Goal: Transaction & Acquisition: Book appointment/travel/reservation

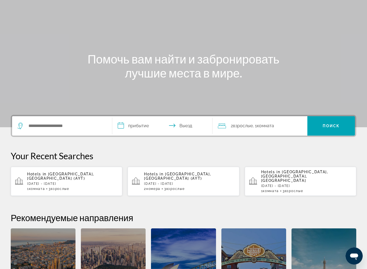
scroll to position [36, 0]
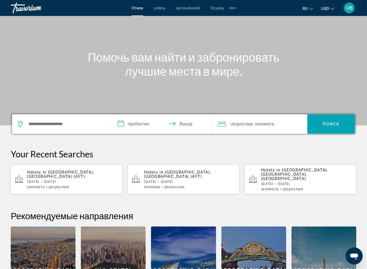
click at [183, 171] on span "[GEOGRAPHIC_DATA], [GEOGRAPHIC_DATA] (AYT)" at bounding box center [177, 174] width 67 height 9
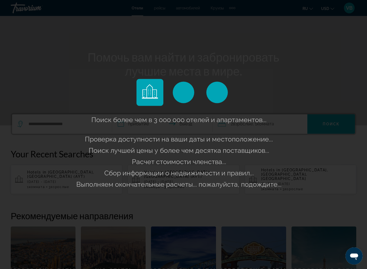
scroll to position [36, 0]
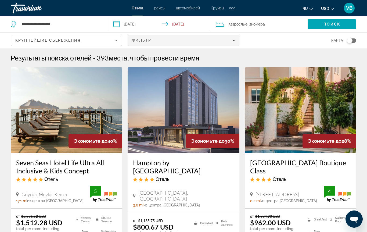
click at [234, 39] on icon "Filters" at bounding box center [233, 40] width 3 height 3
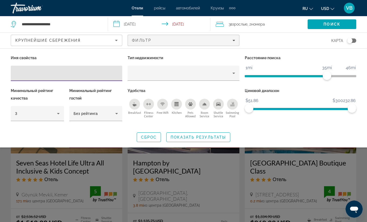
click at [33, 73] on input "Hotel Filters" at bounding box center [66, 73] width 103 height 6
click at [27, 71] on input "Hotel Filters" at bounding box center [66, 73] width 103 height 6
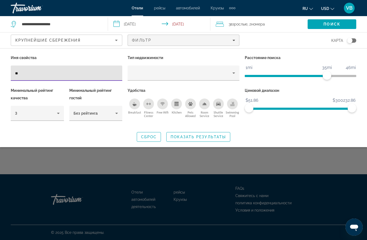
type input "*"
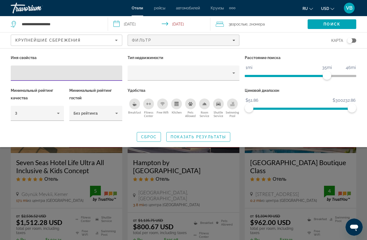
click at [26, 70] on input "Hotel Filters" at bounding box center [66, 73] width 103 height 6
paste input "**********"
type input "**********"
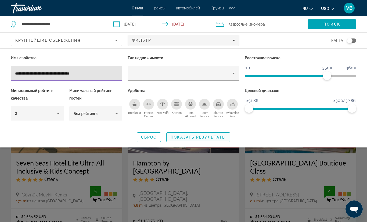
click at [199, 134] on span "Search widget" at bounding box center [198, 137] width 63 height 13
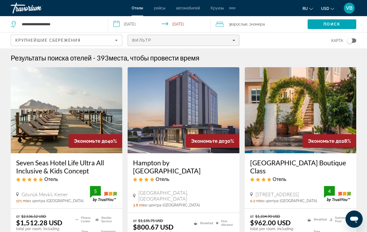
click at [236, 37] on span "Filters" at bounding box center [183, 40] width 111 height 13
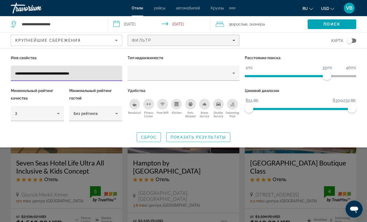
click at [132, 105] on div "Breakfast" at bounding box center [134, 104] width 11 height 11
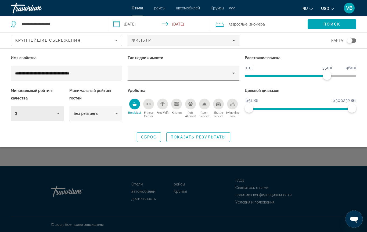
click at [55, 113] on icon "Hotel Filters" at bounding box center [58, 113] width 6 height 6
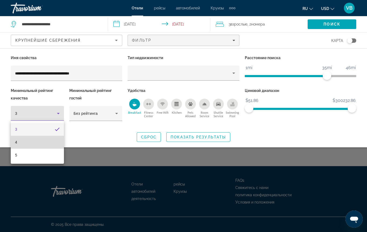
click at [32, 142] on mat-option "4" at bounding box center [37, 142] width 53 height 13
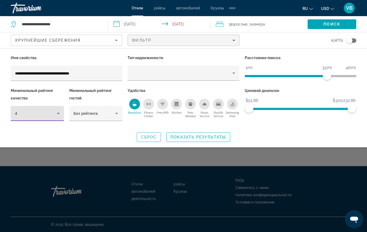
click at [197, 137] on span "Показать результаты" at bounding box center [198, 137] width 55 height 4
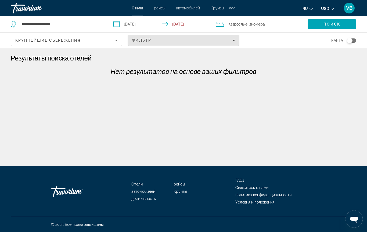
click at [232, 39] on div "Фильтр" at bounding box center [183, 40] width 103 height 4
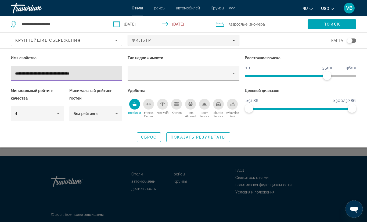
click at [134, 105] on icon "Breakfast" at bounding box center [135, 105] width 4 height 2
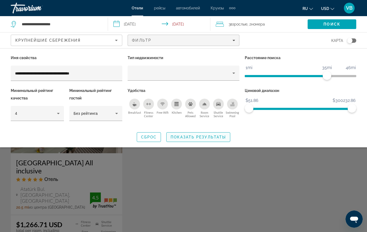
click at [188, 136] on span "Показать результаты" at bounding box center [198, 137] width 55 height 4
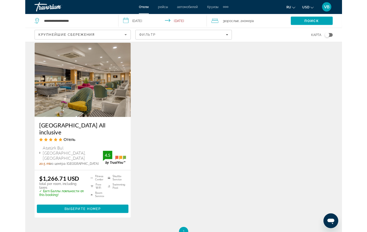
scroll to position [33, 0]
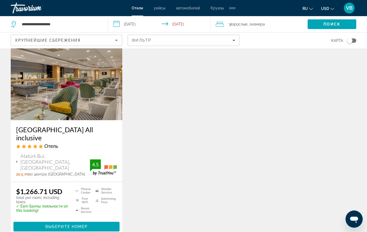
click at [232, 25] on span "Взрослые" at bounding box center [238, 24] width 17 height 4
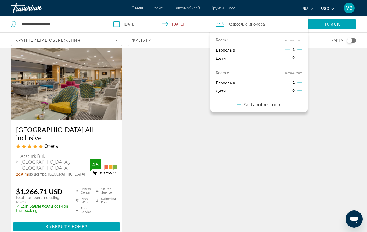
click at [290, 72] on button "remove room" at bounding box center [293, 72] width 17 height 3
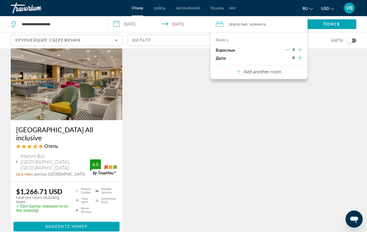
click at [298, 49] on icon "Increment adults" at bounding box center [299, 49] width 5 height 6
click at [324, 24] on span "Поиск" at bounding box center [331, 24] width 17 height 4
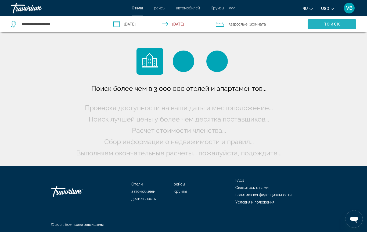
scroll to position [0, 0]
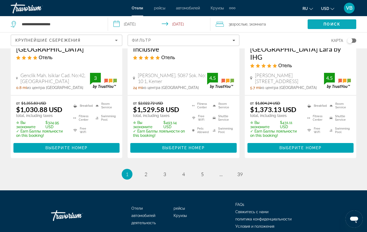
scroll to position [783, 0]
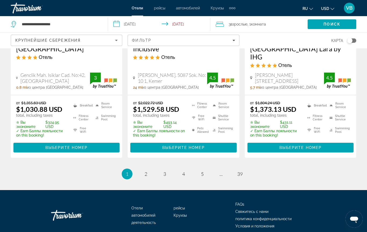
click at [196, 34] on input "**********" at bounding box center [160, 25] width 105 height 18
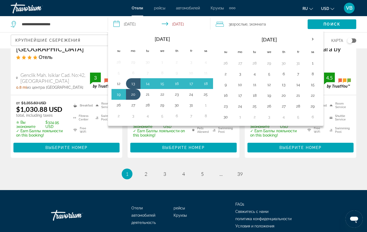
click at [188, 35] on th "[DATE]" at bounding box center [162, 39] width 73 height 12
click at [76, 21] on input "**********" at bounding box center [60, 24] width 78 height 8
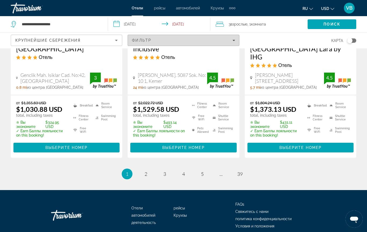
click at [231, 39] on div "Фильтр" at bounding box center [183, 40] width 103 height 4
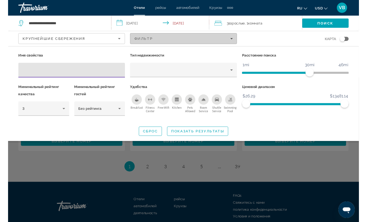
scroll to position [793, 0]
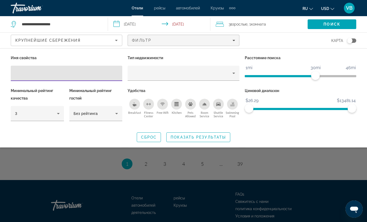
click at [21, 68] on div "Hotel Filters" at bounding box center [66, 73] width 103 height 15
paste input "**********"
type input "**********"
click at [202, 137] on span "Показать результаты" at bounding box center [198, 137] width 55 height 4
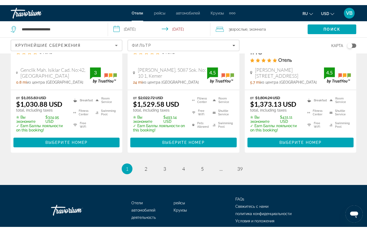
scroll to position [783, 0]
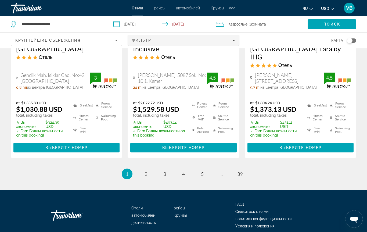
click at [232, 39] on div "Фильтр" at bounding box center [183, 40] width 103 height 4
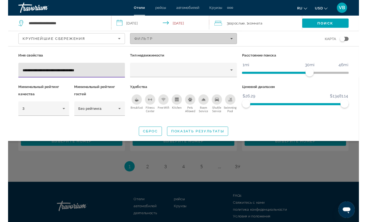
scroll to position [793, 0]
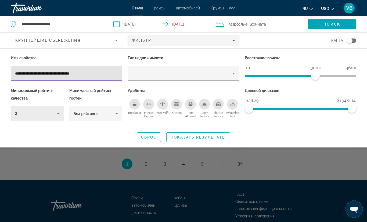
click at [57, 113] on icon "Hotel Filters" at bounding box center [58, 113] width 6 height 6
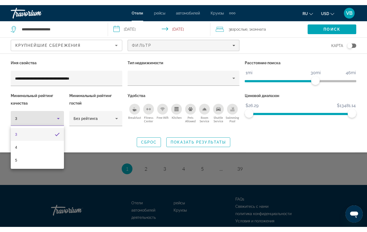
scroll to position [783, 0]
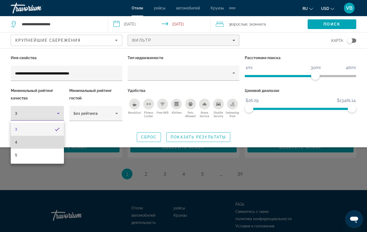
click at [31, 144] on mat-option "4" at bounding box center [37, 142] width 53 height 13
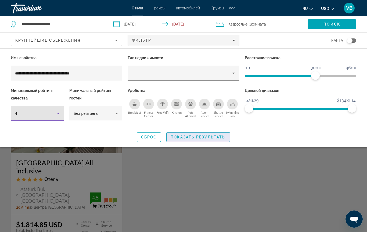
click at [190, 135] on span "Показать результаты" at bounding box center [198, 137] width 55 height 4
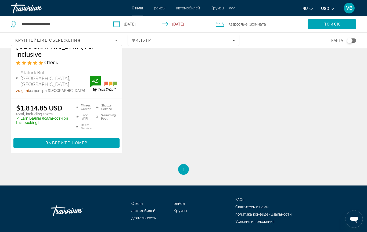
scroll to position [115, 0]
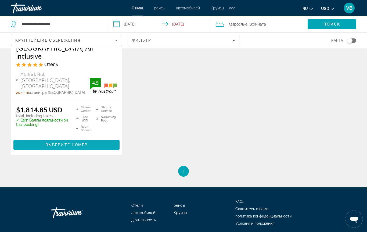
click at [63, 138] on span "Main content" at bounding box center [66, 144] width 106 height 13
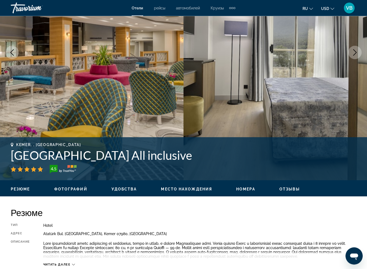
scroll to position [92, 0]
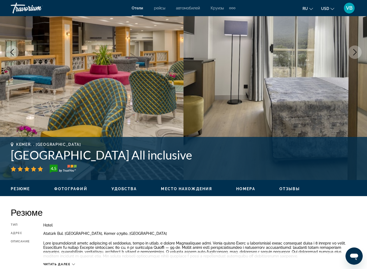
click at [348, 51] on button "Next image" at bounding box center [354, 51] width 13 height 13
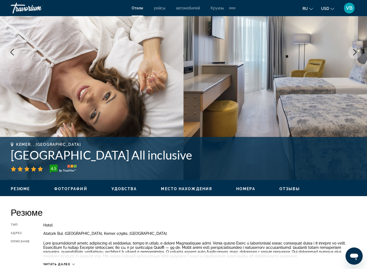
click at [352, 47] on button "Next image" at bounding box center [354, 51] width 13 height 13
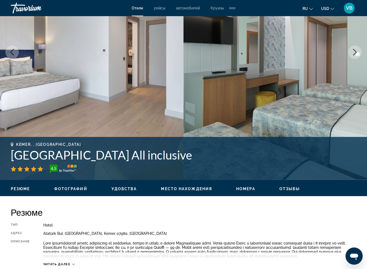
click at [349, 51] on button "Next image" at bounding box center [354, 51] width 13 height 13
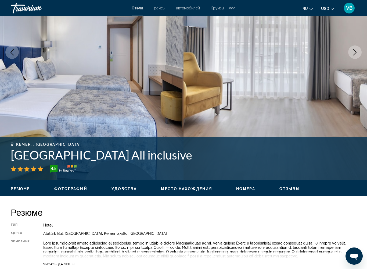
click at [349, 50] on button "Next image" at bounding box center [354, 51] width 13 height 13
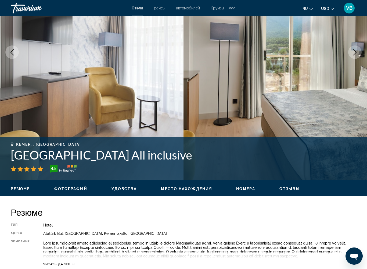
click at [351, 44] on img "Main content" at bounding box center [274, 52] width 183 height 255
click at [351, 55] on button "Next image" at bounding box center [354, 51] width 13 height 13
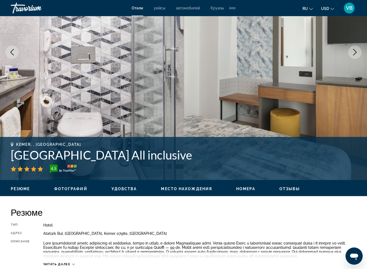
click at [352, 55] on icon "Next image" at bounding box center [355, 52] width 6 height 6
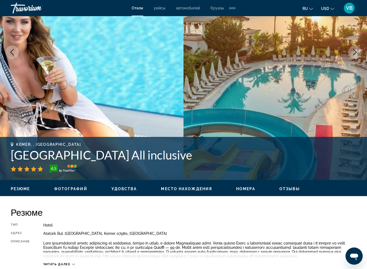
click at [353, 51] on icon "Next image" at bounding box center [355, 52] width 6 height 6
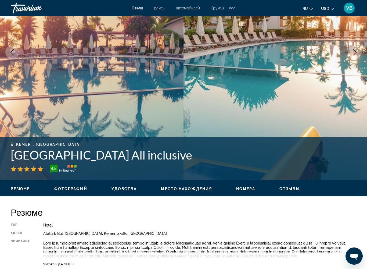
click at [349, 52] on button "Next image" at bounding box center [354, 51] width 13 height 13
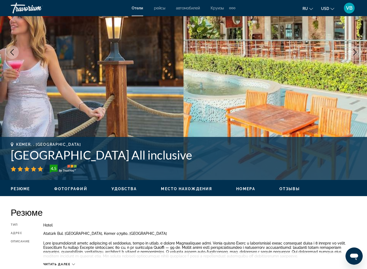
click at [354, 51] on icon "Next image" at bounding box center [355, 52] width 6 height 6
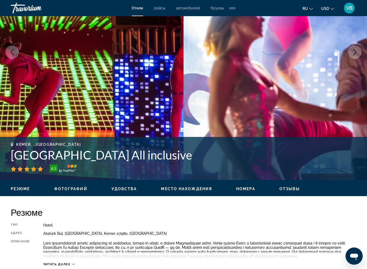
scroll to position [91, 0]
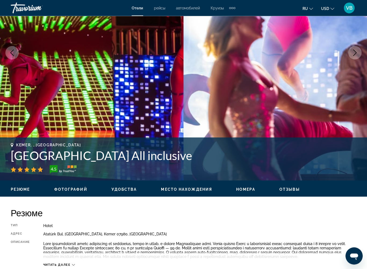
click at [354, 51] on icon "Next image" at bounding box center [355, 53] width 6 height 6
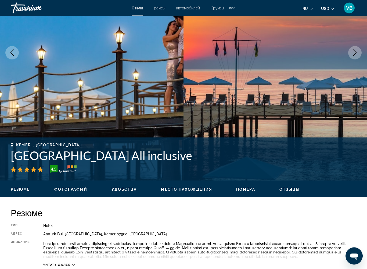
click at [355, 48] on button "Next image" at bounding box center [354, 52] width 13 height 13
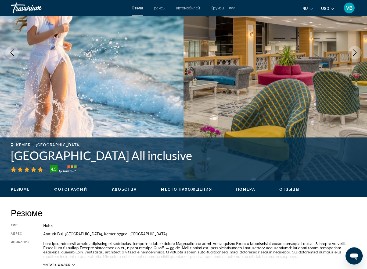
click at [353, 50] on icon "Next image" at bounding box center [355, 53] width 6 height 6
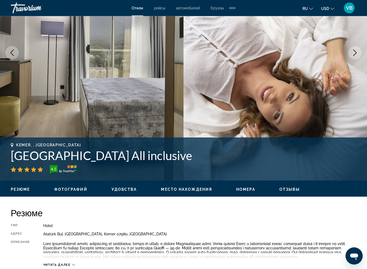
click at [357, 54] on icon "Next image" at bounding box center [355, 53] width 6 height 6
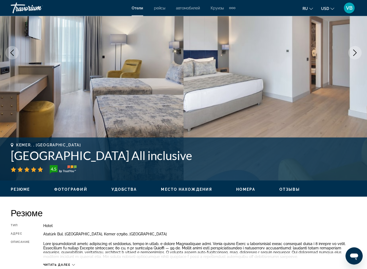
click at [357, 54] on icon "Next image" at bounding box center [355, 53] width 6 height 6
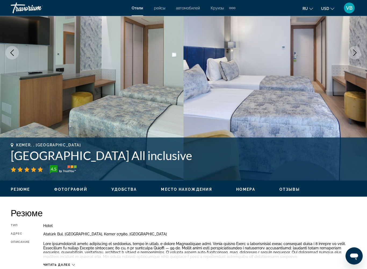
click at [357, 54] on icon "Next image" at bounding box center [355, 53] width 6 height 6
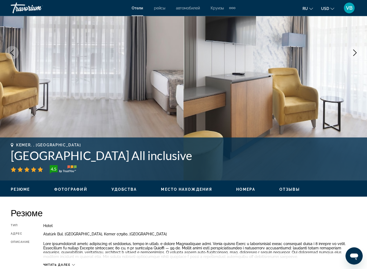
click at [357, 54] on icon "Next image" at bounding box center [355, 53] width 6 height 6
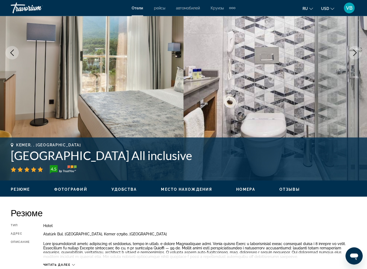
click at [357, 53] on icon "Next image" at bounding box center [355, 53] width 6 height 6
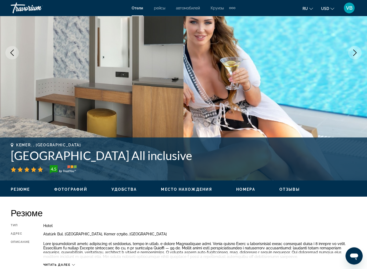
click at [357, 53] on icon "Next image" at bounding box center [355, 53] width 6 height 6
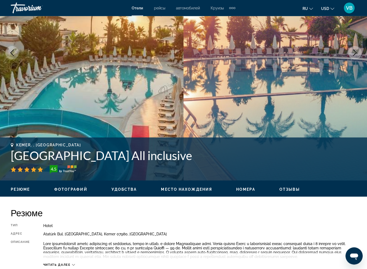
click at [357, 53] on icon "Next image" at bounding box center [355, 53] width 6 height 6
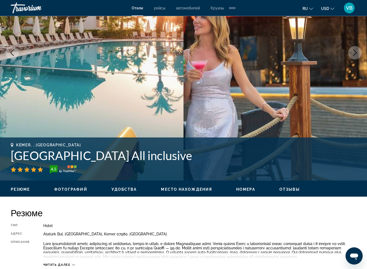
click at [357, 53] on icon "Next image" at bounding box center [355, 53] width 6 height 6
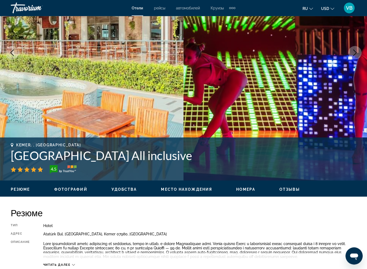
click at [357, 53] on icon "Next image" at bounding box center [355, 53] width 6 height 6
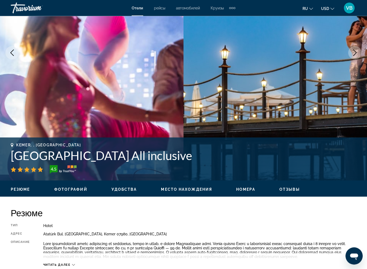
click at [357, 53] on icon "Next image" at bounding box center [355, 53] width 6 height 6
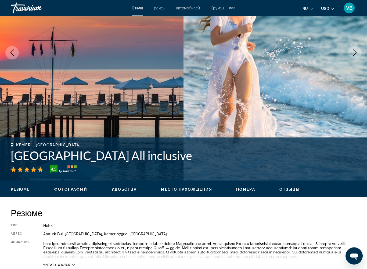
click at [357, 53] on icon "Next image" at bounding box center [355, 53] width 6 height 6
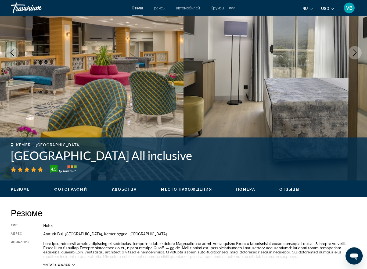
click at [357, 53] on icon "Next image" at bounding box center [355, 53] width 6 height 6
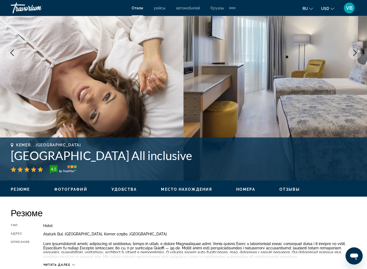
click at [357, 53] on icon "Next image" at bounding box center [355, 53] width 6 height 6
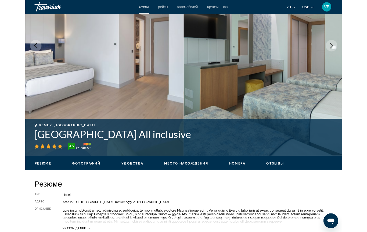
scroll to position [106, 0]
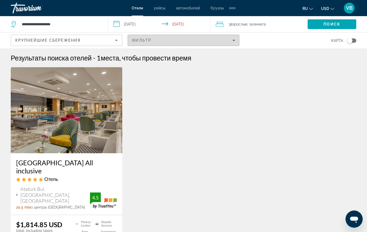
click at [151, 38] on span "Filters" at bounding box center [183, 40] width 111 height 13
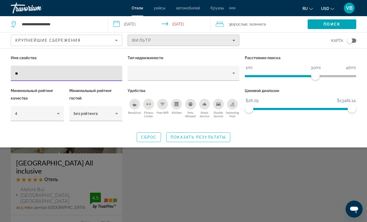
type input "*"
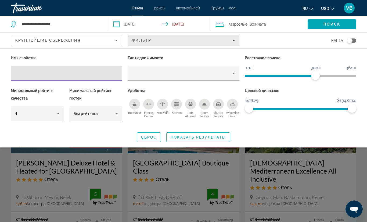
type input "**********"
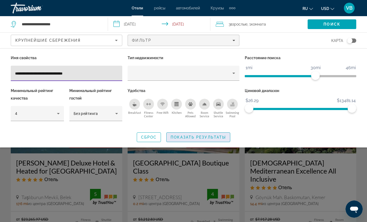
click at [192, 138] on span "Показать результаты" at bounding box center [198, 137] width 55 height 4
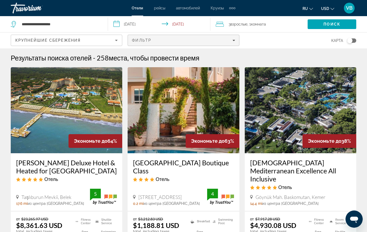
click at [234, 39] on icon "Filters" at bounding box center [233, 40] width 3 height 3
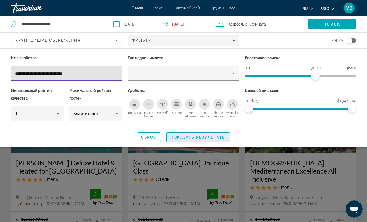
click at [194, 133] on span "Search widget" at bounding box center [198, 137] width 63 height 13
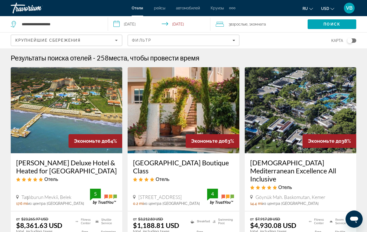
click at [246, 48] on div "карта" at bounding box center [300, 41] width 111 height 16
click at [232, 38] on div "Фильтр" at bounding box center [183, 40] width 103 height 4
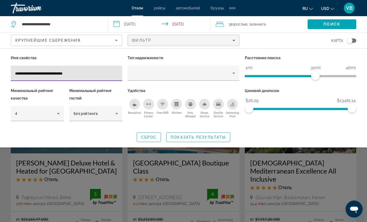
click at [135, 104] on icon "Breakfast" at bounding box center [135, 105] width 4 height 2
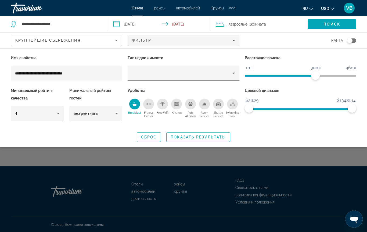
click at [208, 134] on span "Search widget" at bounding box center [198, 137] width 63 height 13
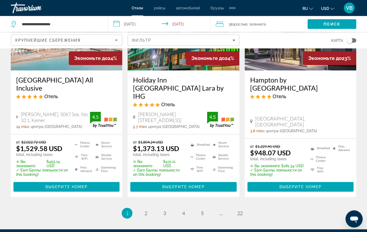
scroll to position [742, 0]
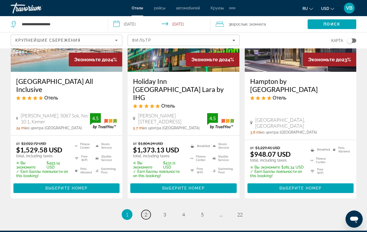
click at [148, 210] on link "page 2" at bounding box center [145, 214] width 9 height 9
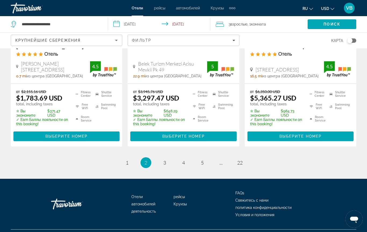
scroll to position [781, 0]
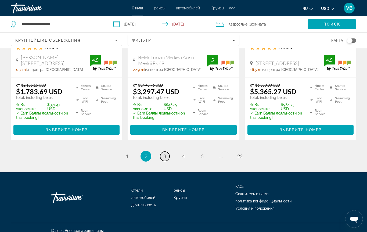
click at [167, 151] on link "page 3" at bounding box center [164, 155] width 9 height 9
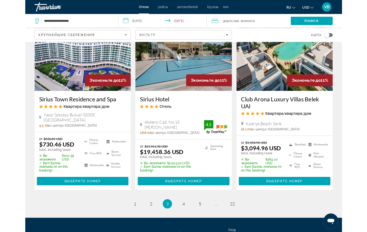
scroll to position [761, 0]
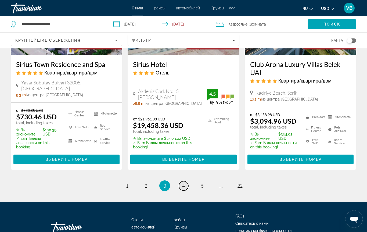
click at [187, 181] on link "page 4" at bounding box center [183, 185] width 9 height 9
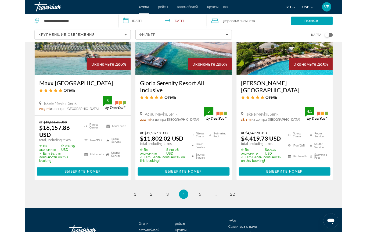
scroll to position [767, 0]
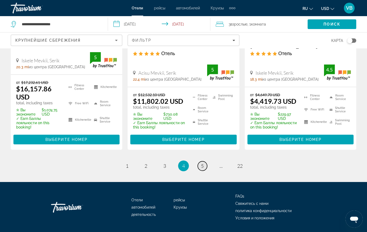
click at [200, 161] on link "page 5" at bounding box center [202, 165] width 9 height 9
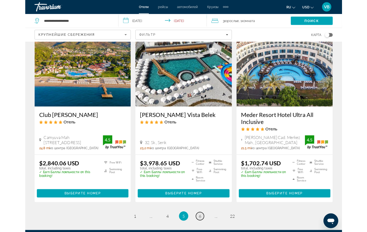
scroll to position [755, 0]
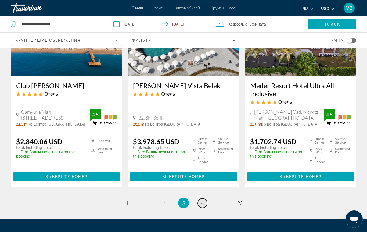
click at [199, 198] on link "page 6" at bounding box center [202, 202] width 9 height 9
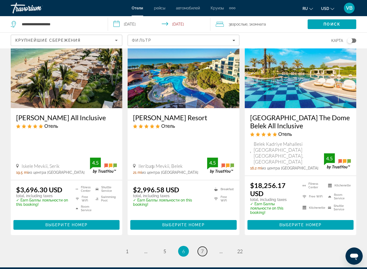
scroll to position [702, 0]
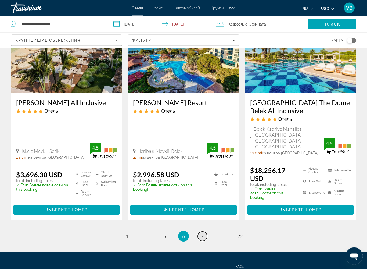
click at [204, 219] on link "page 7" at bounding box center [202, 236] width 9 height 9
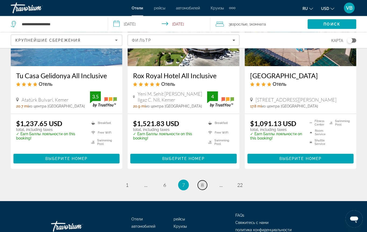
scroll to position [728, 0]
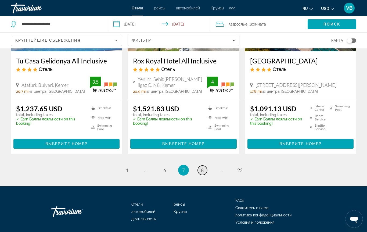
click at [201, 165] on link "page 8" at bounding box center [202, 169] width 9 height 9
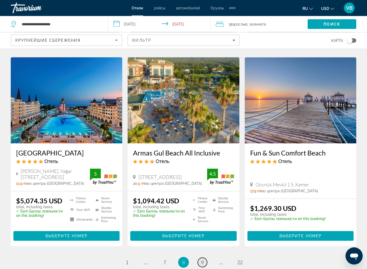
scroll to position [646, 0]
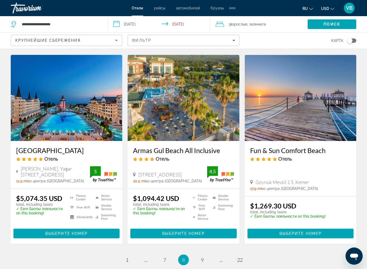
click at [301, 88] on img "Main content" at bounding box center [300, 98] width 111 height 86
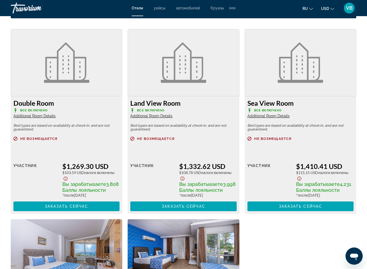
scroll to position [793, 0]
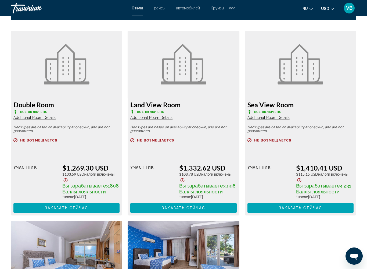
click at [279, 118] on span "Additional Room Details" at bounding box center [268, 117] width 42 height 4
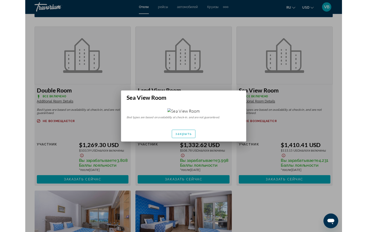
scroll to position [0, 0]
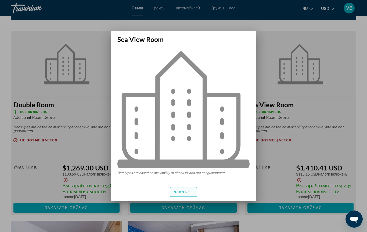
click at [187, 192] on span "закрыть" at bounding box center [183, 192] width 19 height 4
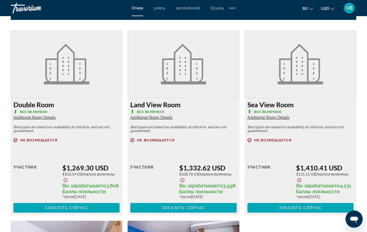
scroll to position [793, 0]
